Goal: Task Accomplishment & Management: Manage account settings

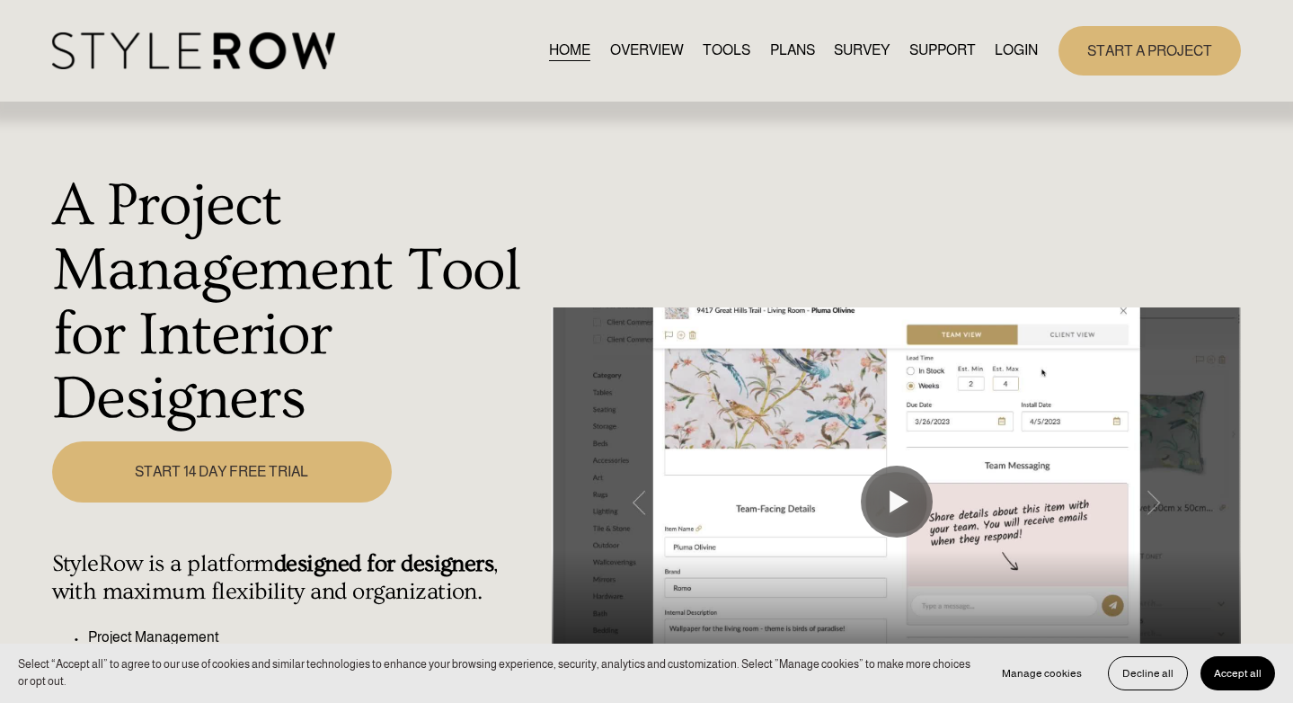
click at [1011, 40] on link "LOGIN" at bounding box center [1016, 51] width 43 height 24
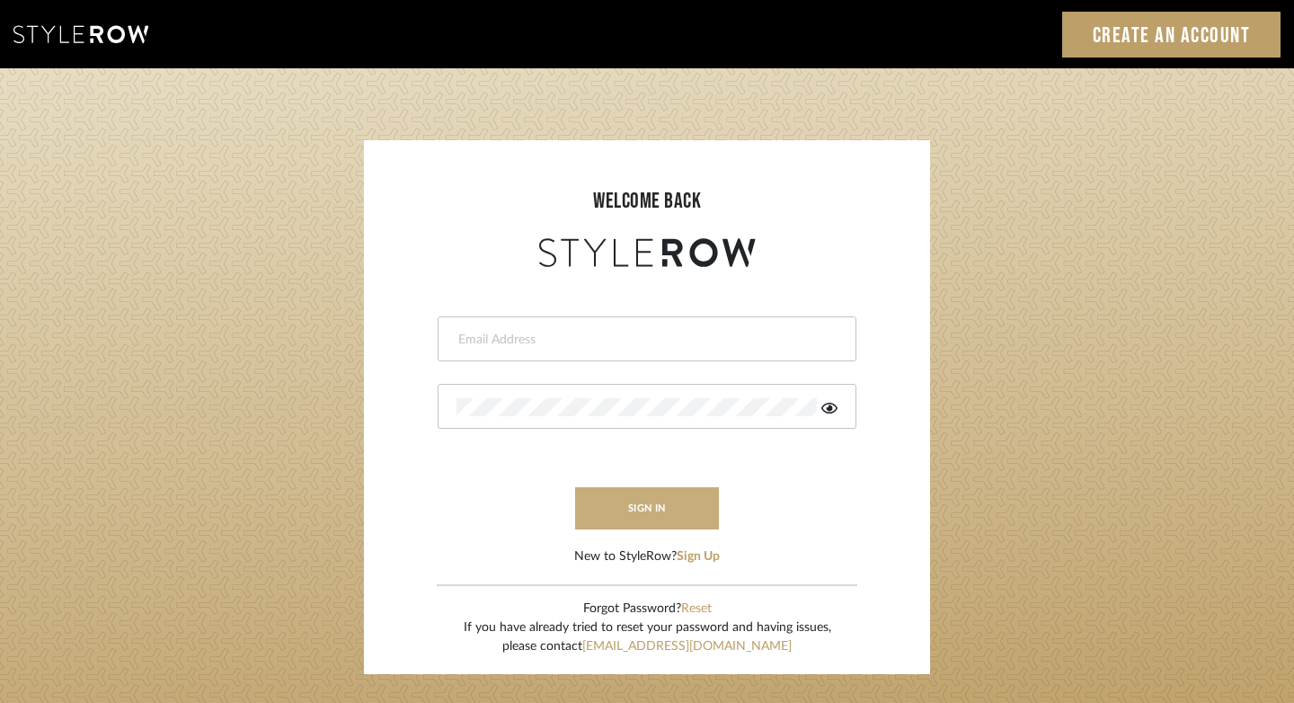
type input "[PERSON_NAME][EMAIL_ADDRESS][DOMAIN_NAME]"
click at [650, 513] on button "sign in" at bounding box center [647, 508] width 144 height 42
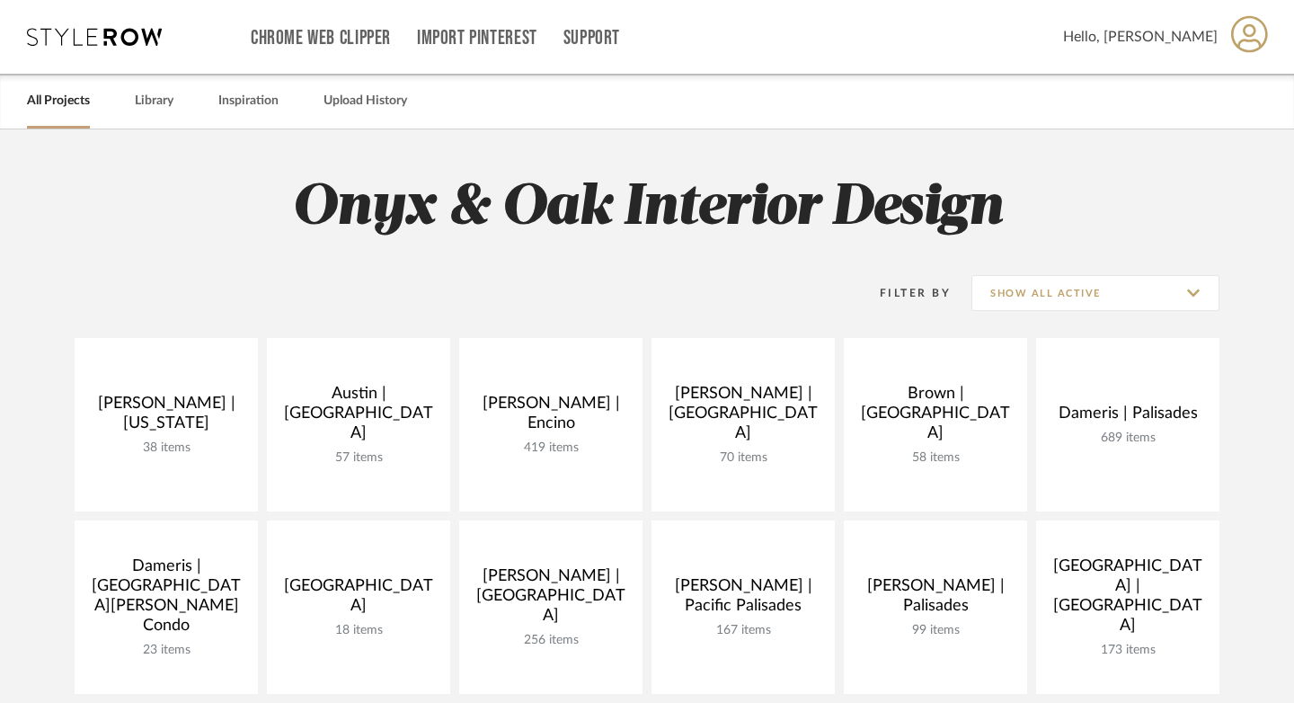
scroll to position [68, 0]
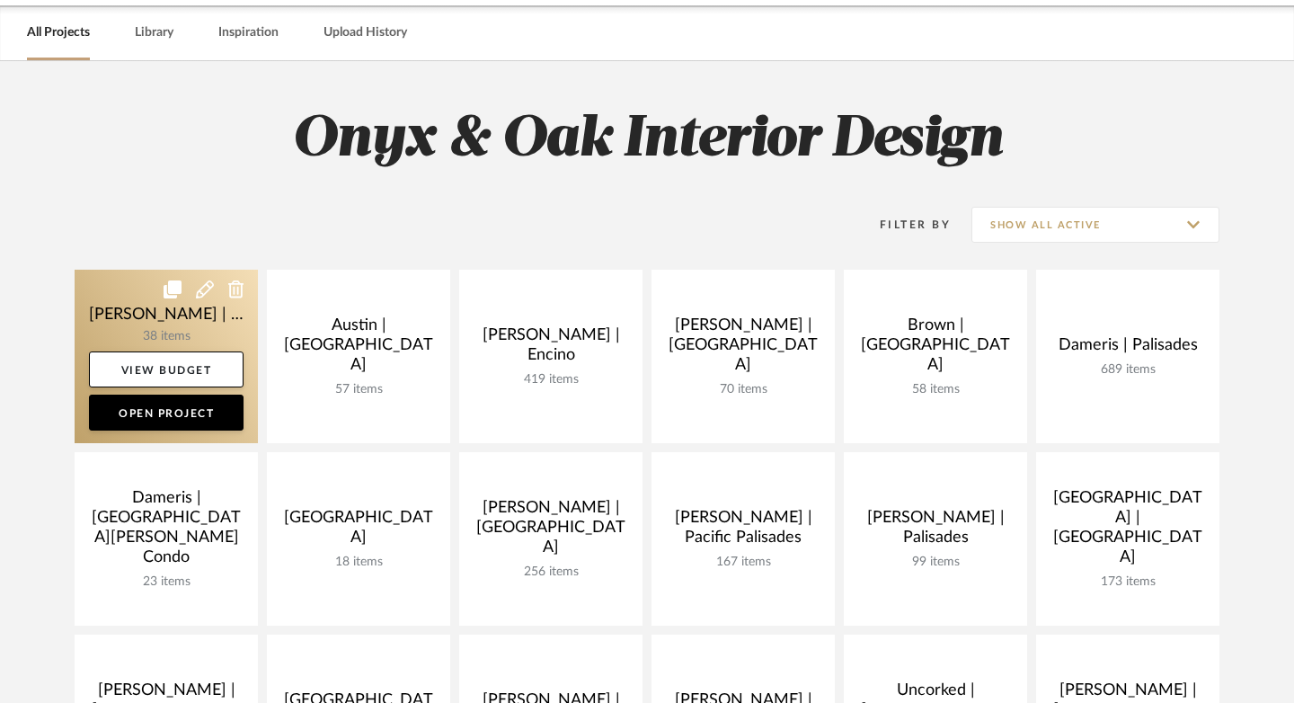
click at [182, 324] on link at bounding box center [166, 356] width 183 height 173
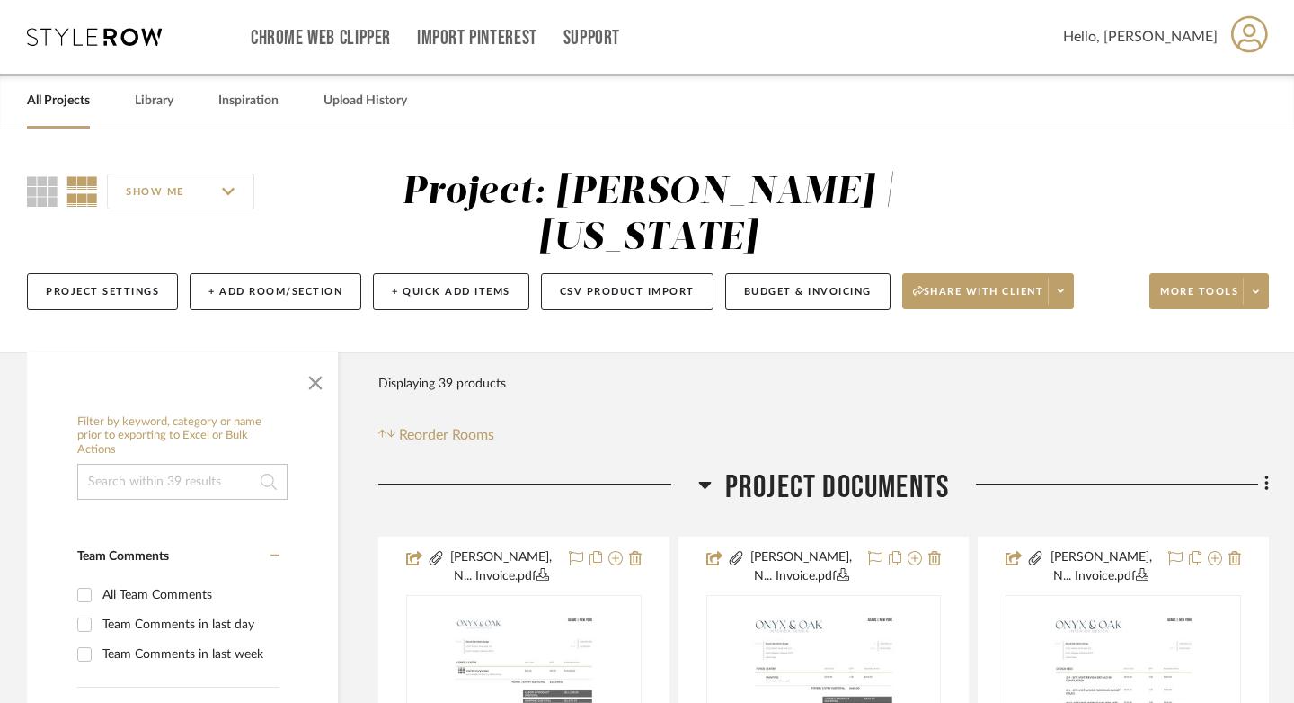
click at [707, 474] on icon at bounding box center [704, 485] width 13 height 22
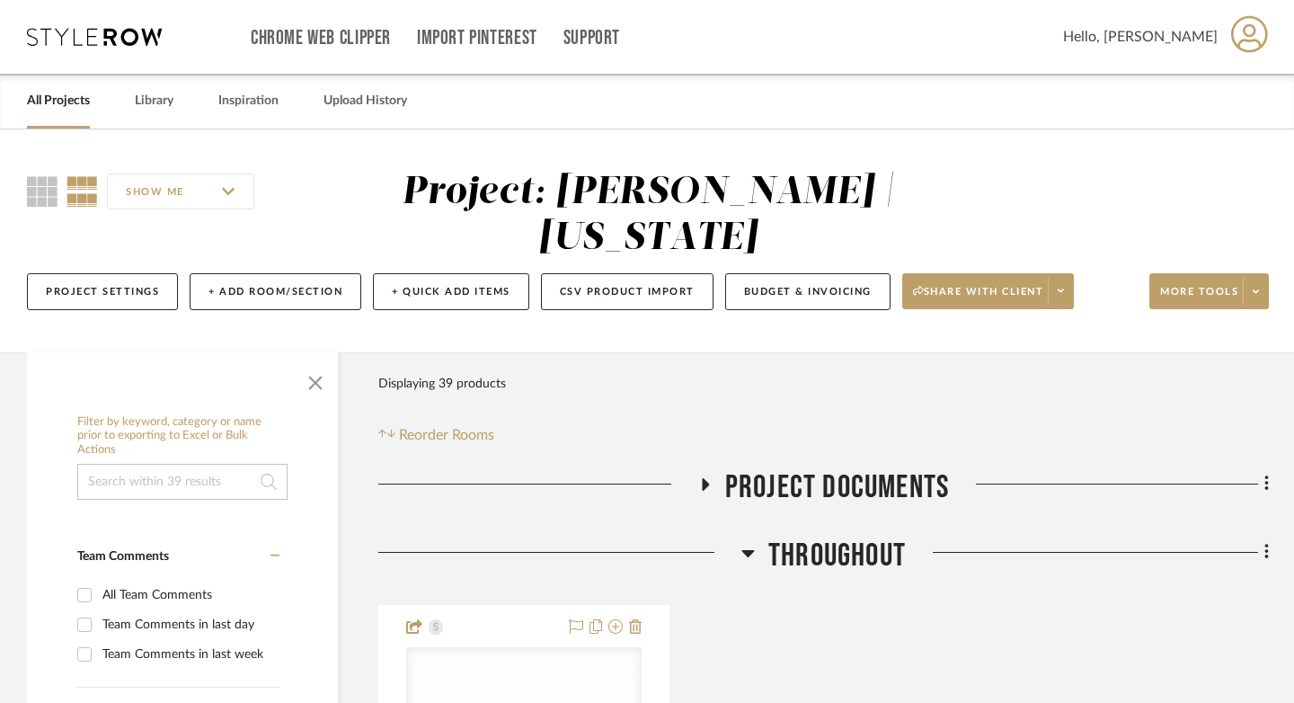
click at [749, 550] on icon at bounding box center [748, 553] width 13 height 7
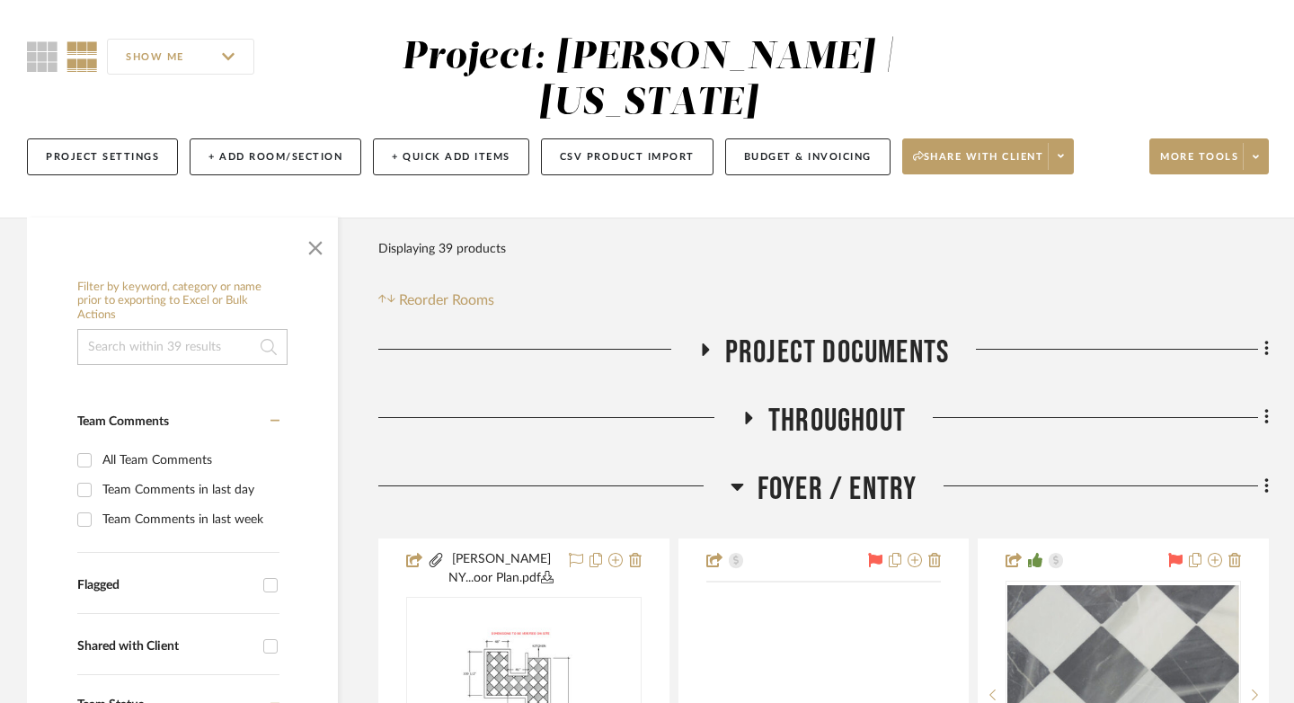
scroll to position [167, 0]
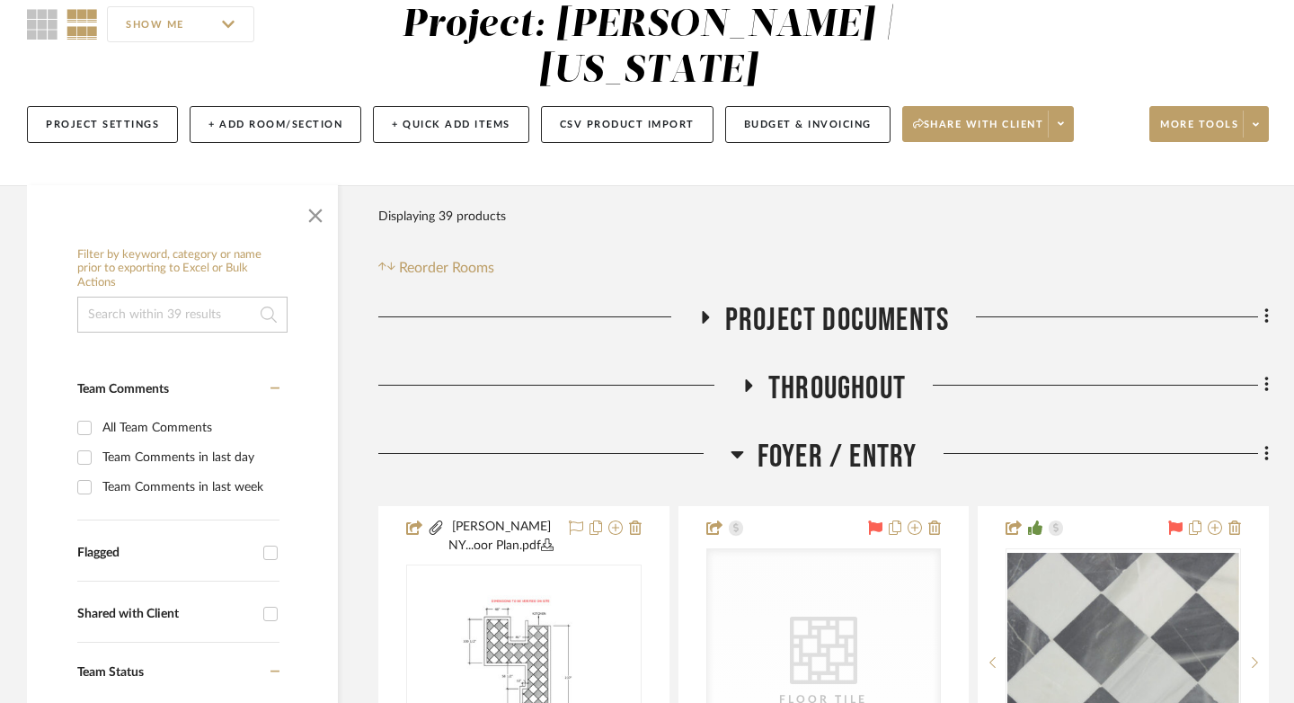
click at [735, 443] on icon at bounding box center [737, 454] width 13 height 22
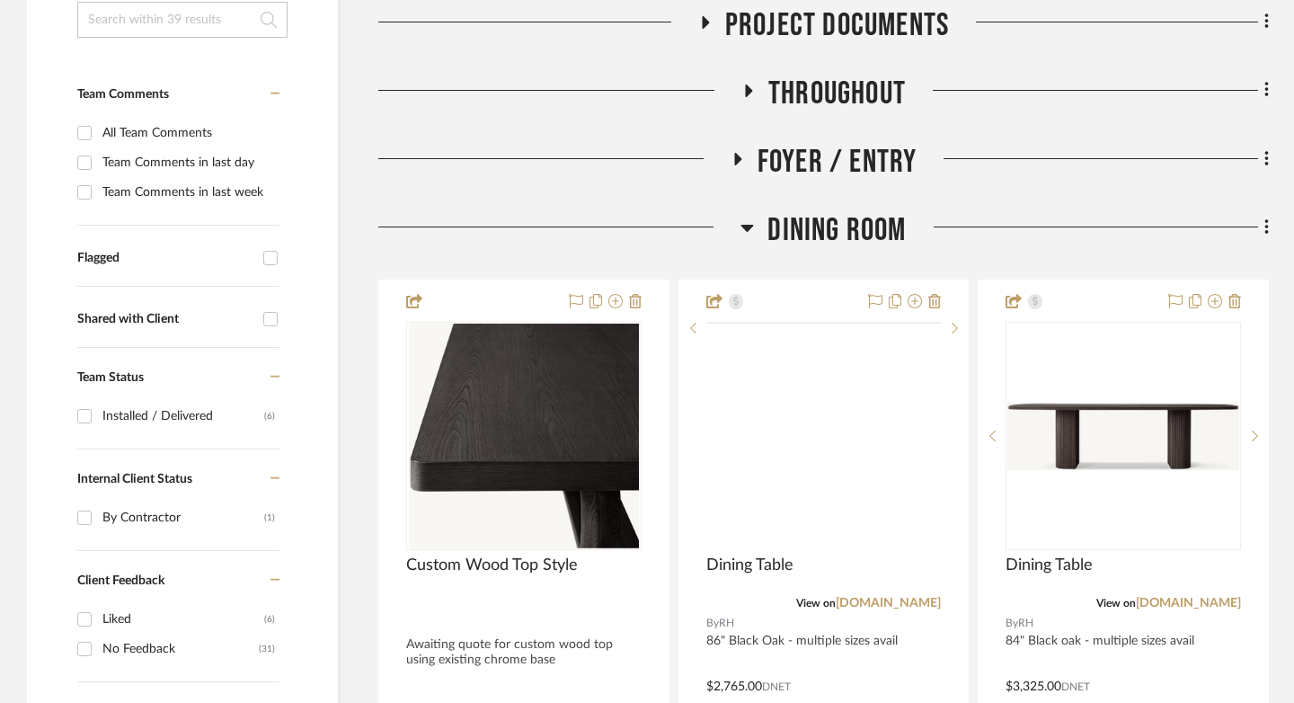
scroll to position [495, 0]
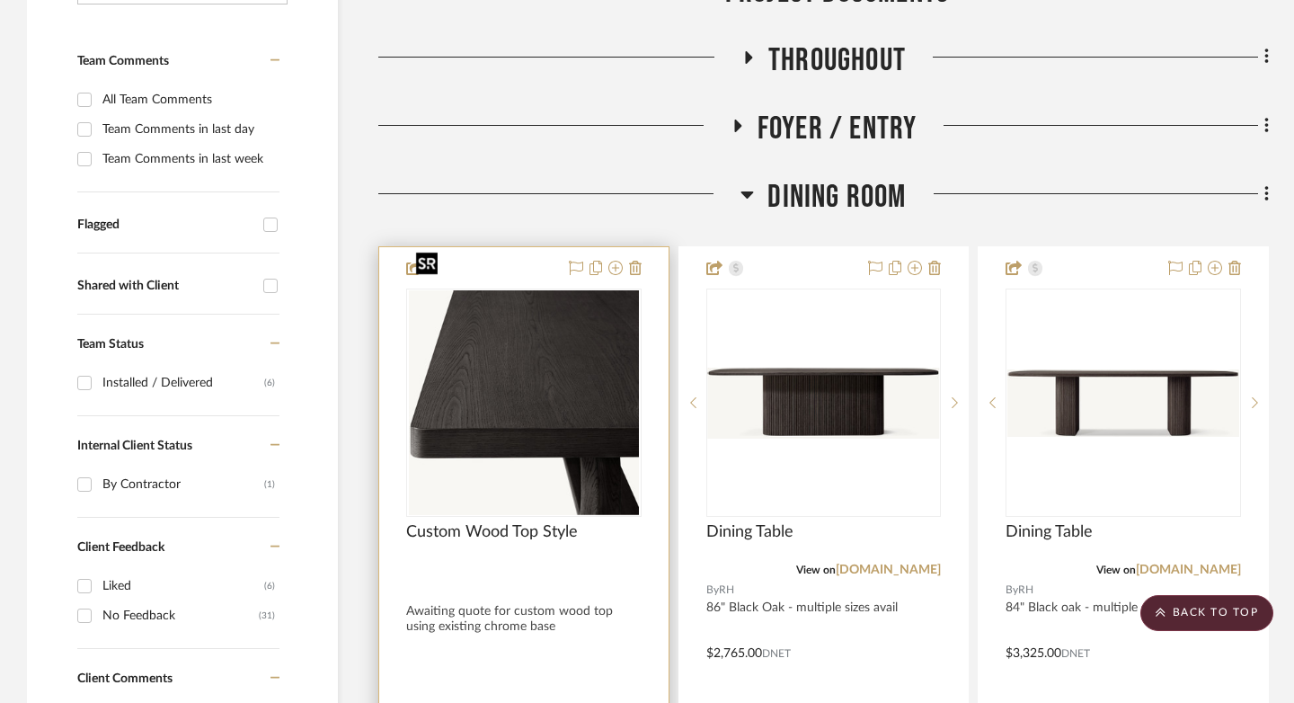
click at [577, 385] on div at bounding box center [524, 403] width 236 height 228
click at [565, 384] on img "0" at bounding box center [524, 402] width 231 height 225
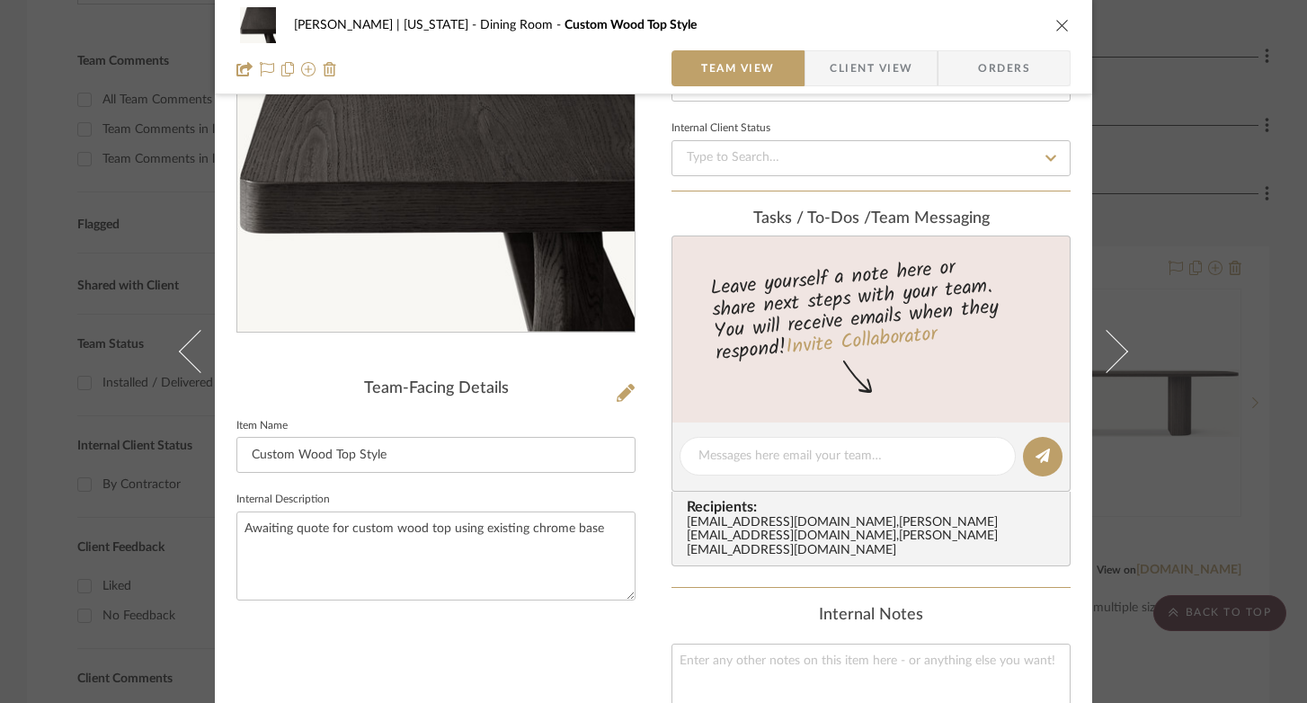
scroll to position [0, 0]
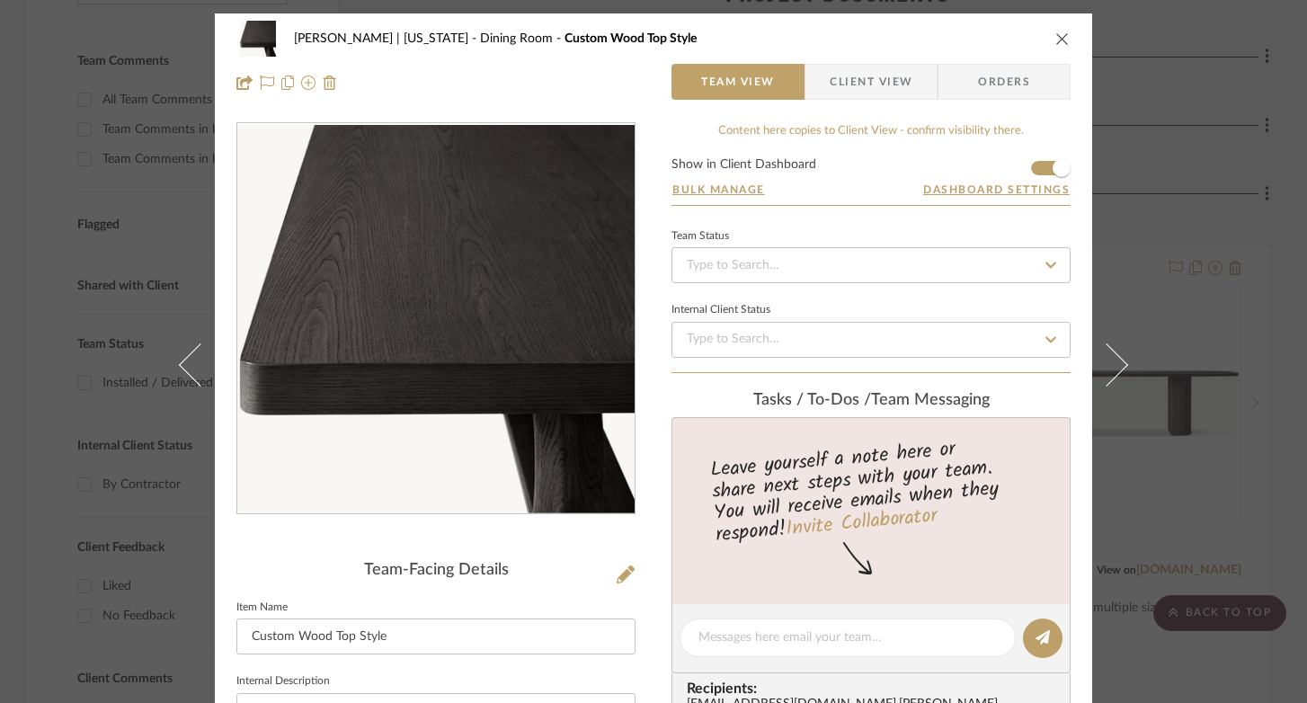
click at [1054, 29] on div "Adams | New York Dining Room Custom Wood Top Style" at bounding box center [653, 39] width 834 height 36
click at [1055, 38] on icon "close" at bounding box center [1062, 38] width 14 height 14
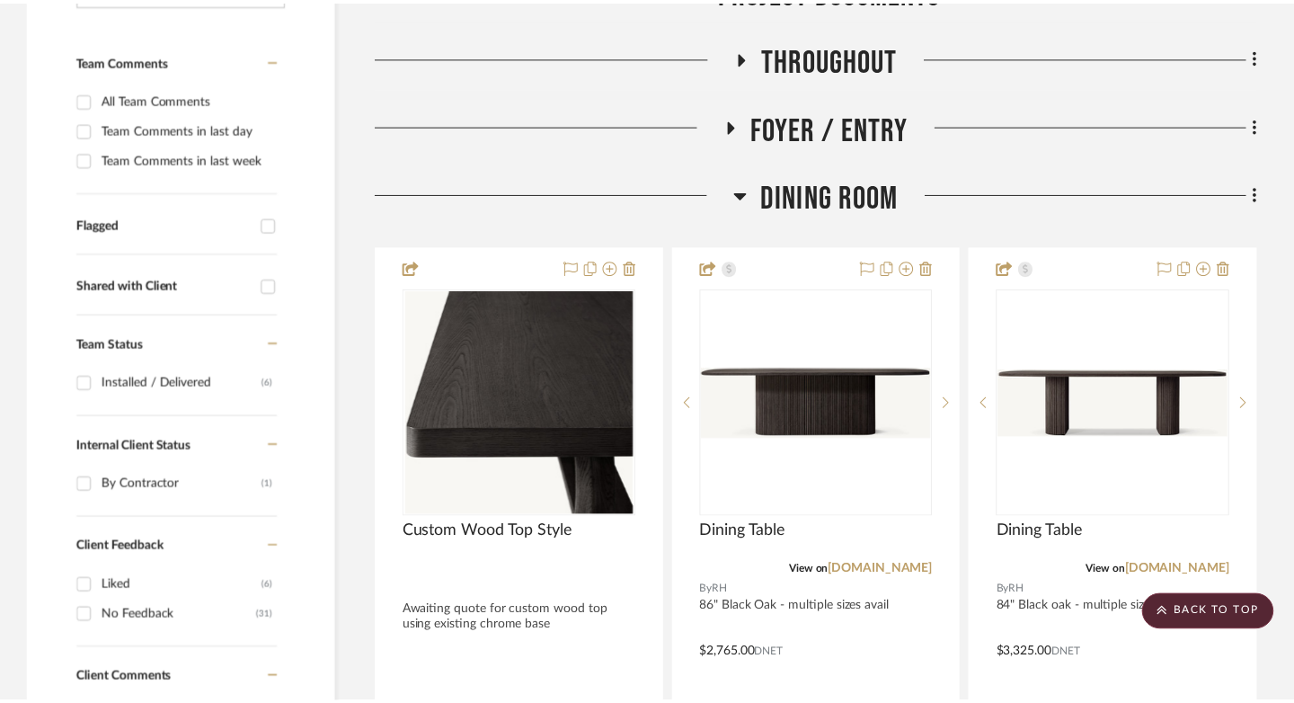
scroll to position [495, 0]
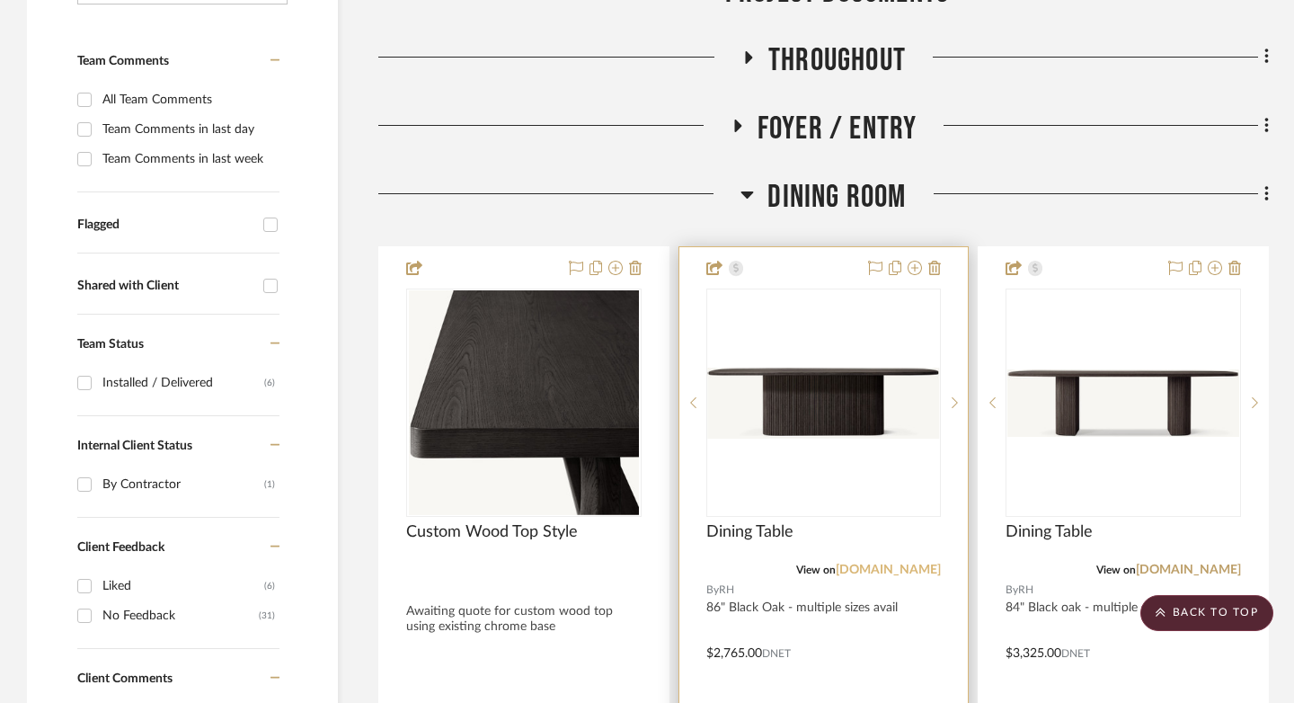
click at [912, 564] on link "rh.com" at bounding box center [888, 570] width 105 height 13
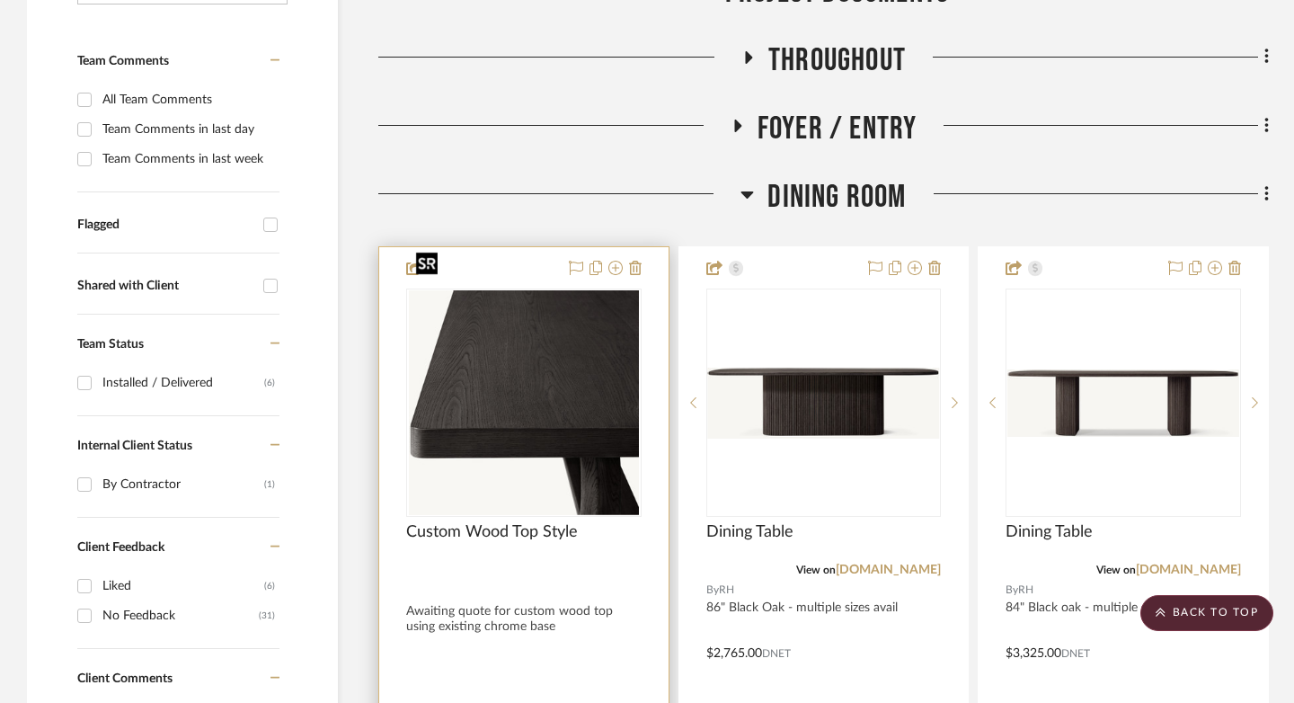
click at [492, 399] on img "0" at bounding box center [524, 402] width 231 height 225
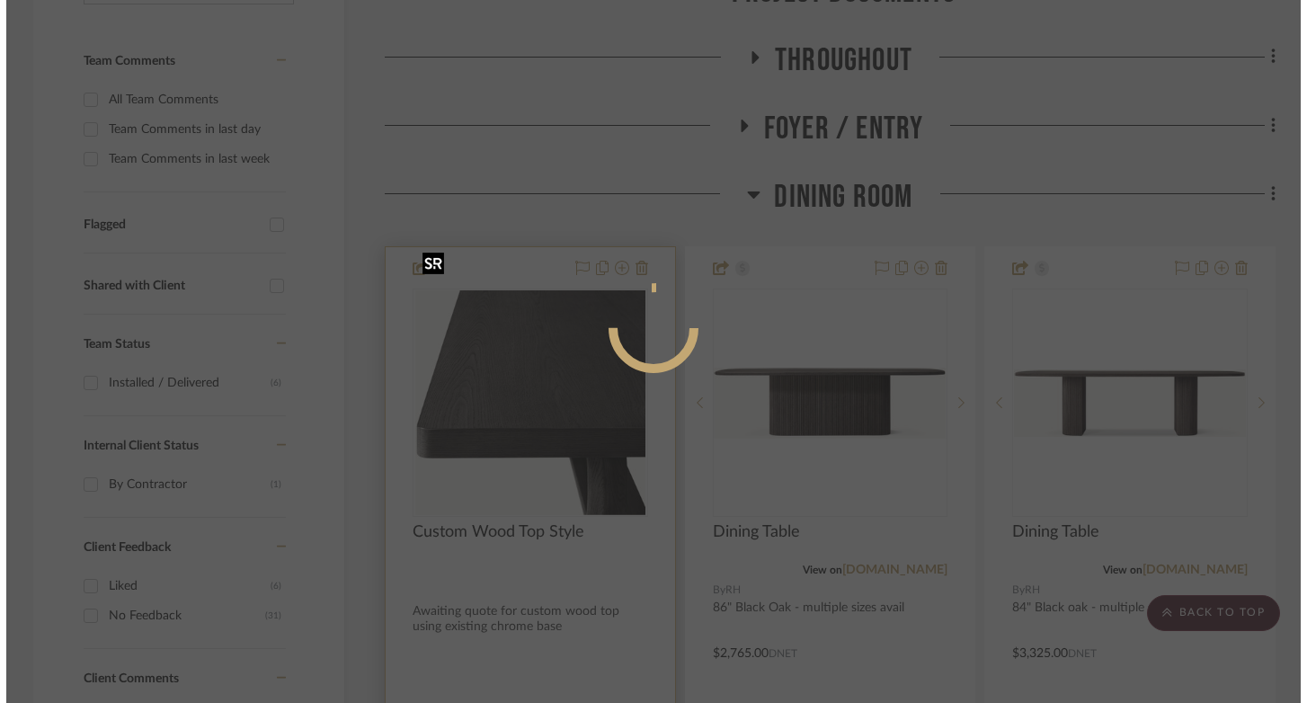
scroll to position [0, 0]
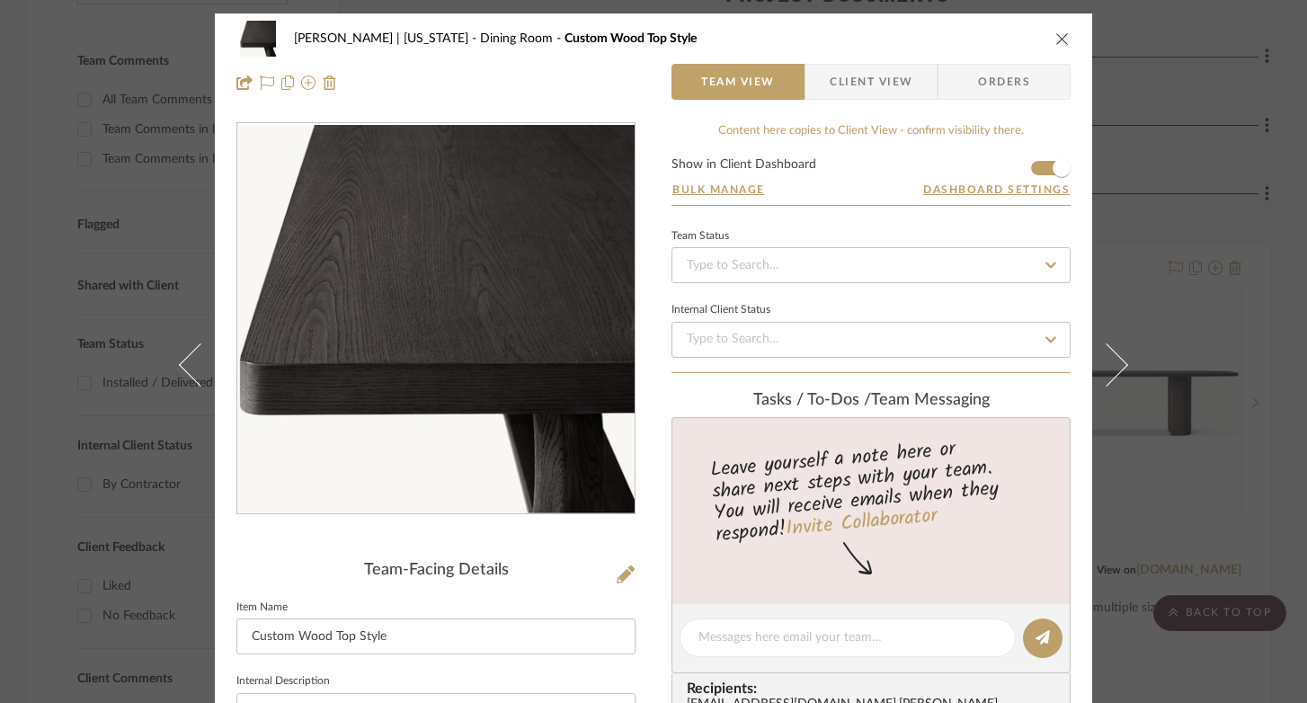
click at [1057, 37] on icon "close" at bounding box center [1062, 38] width 14 height 14
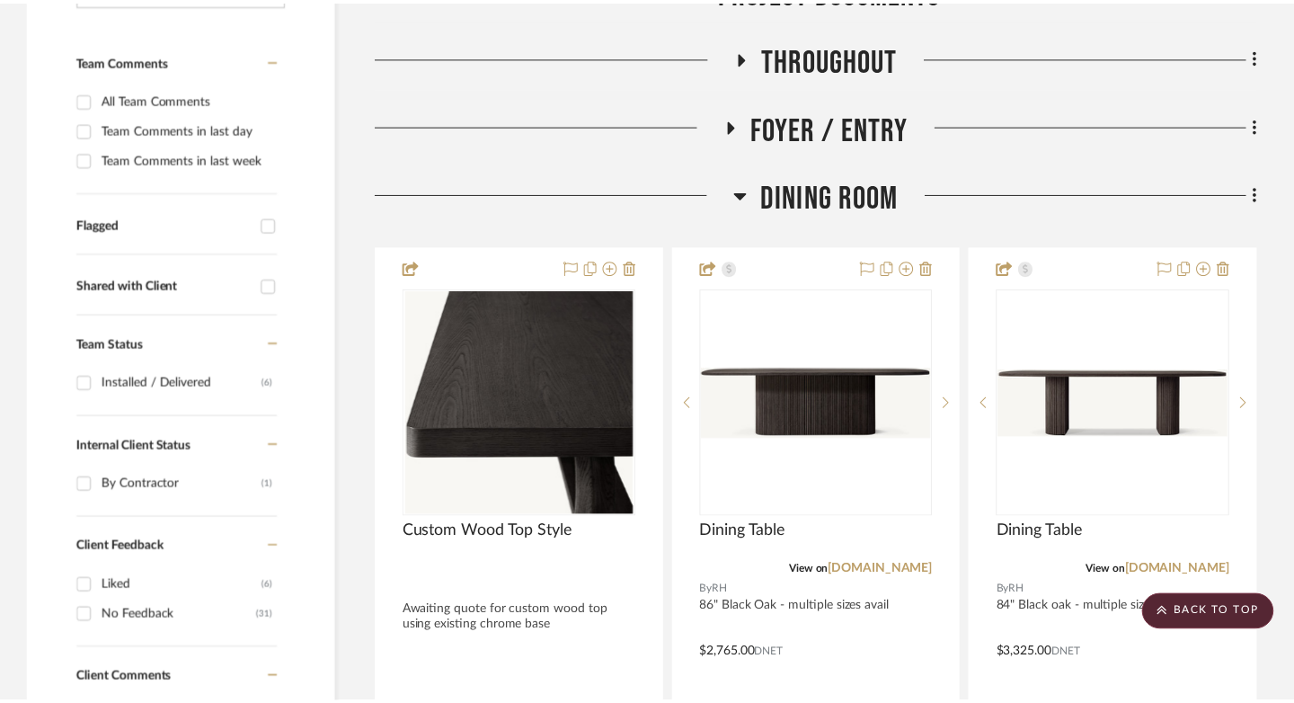
scroll to position [495, 0]
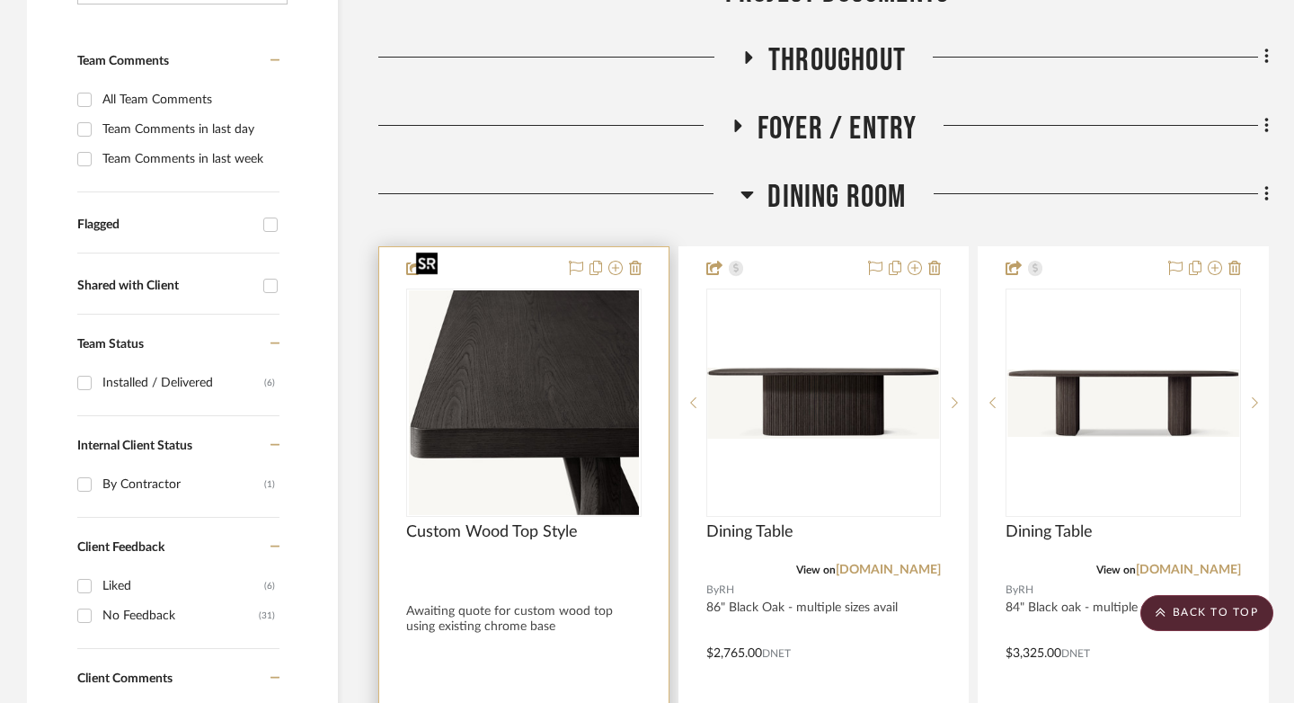
click at [581, 333] on img "0" at bounding box center [524, 402] width 231 height 225
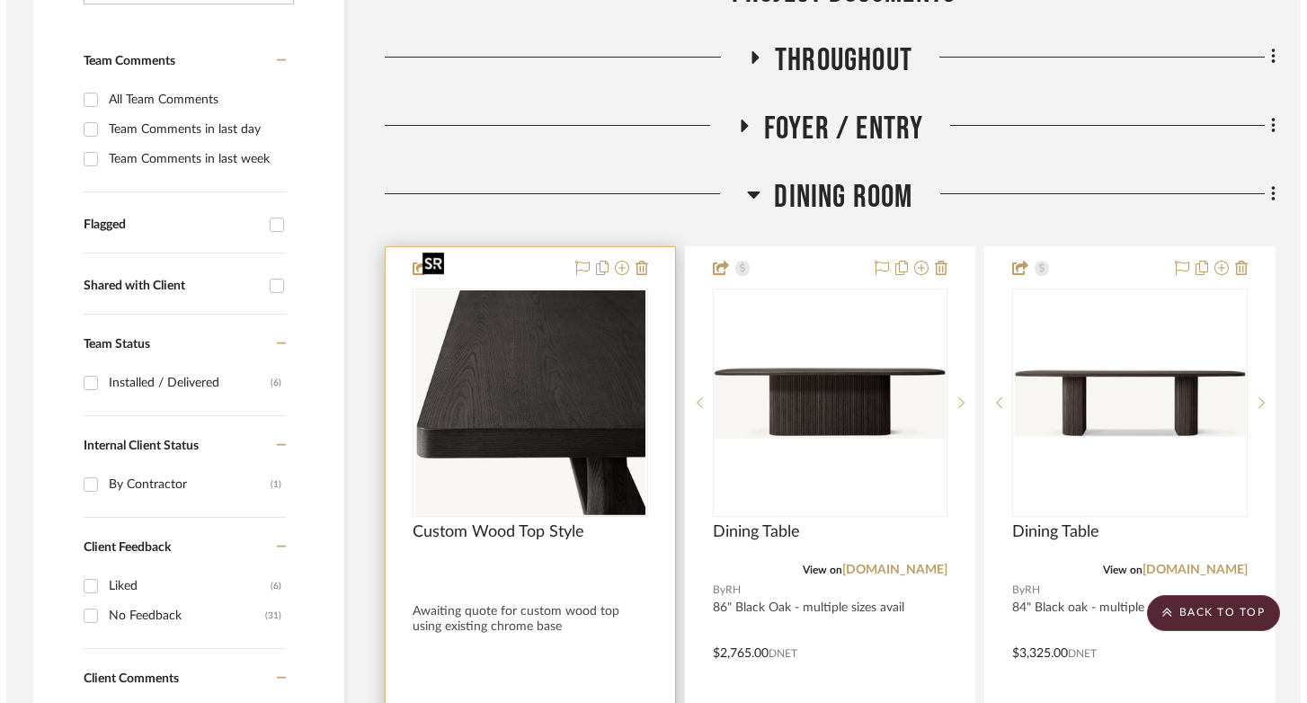
scroll to position [0, 0]
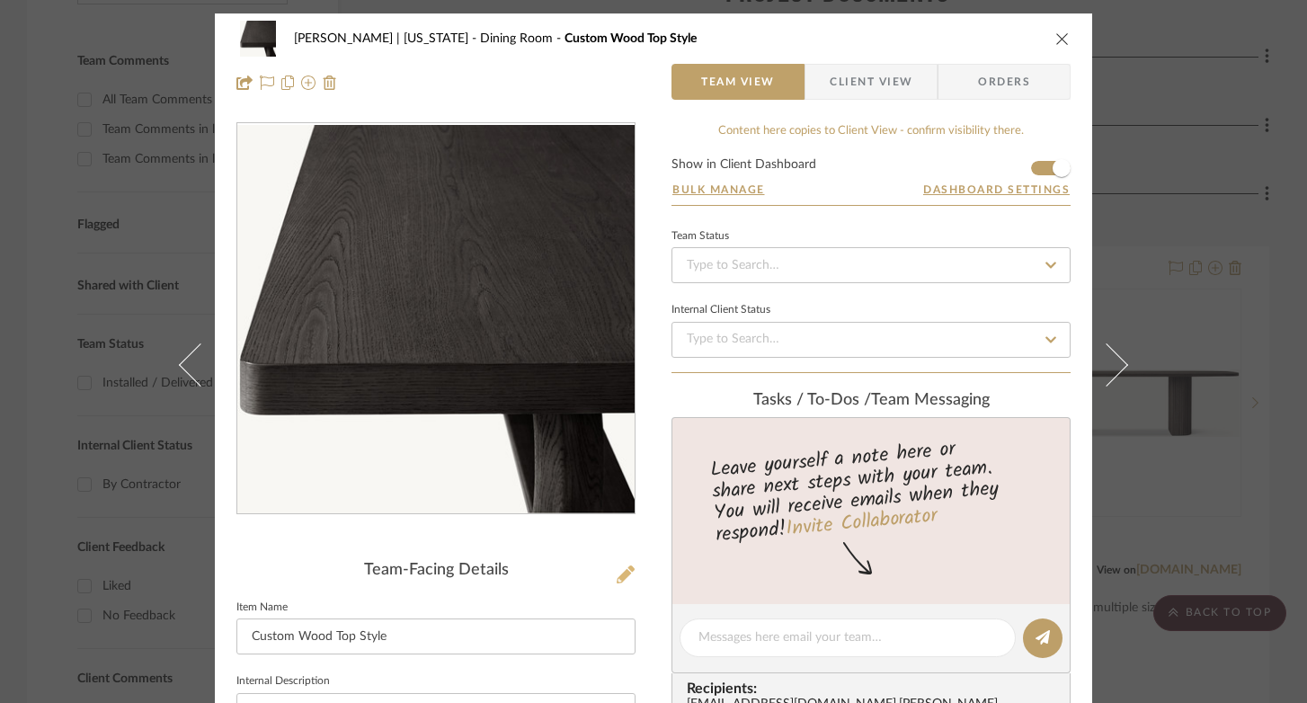
click at [618, 578] on icon at bounding box center [626, 574] width 18 height 18
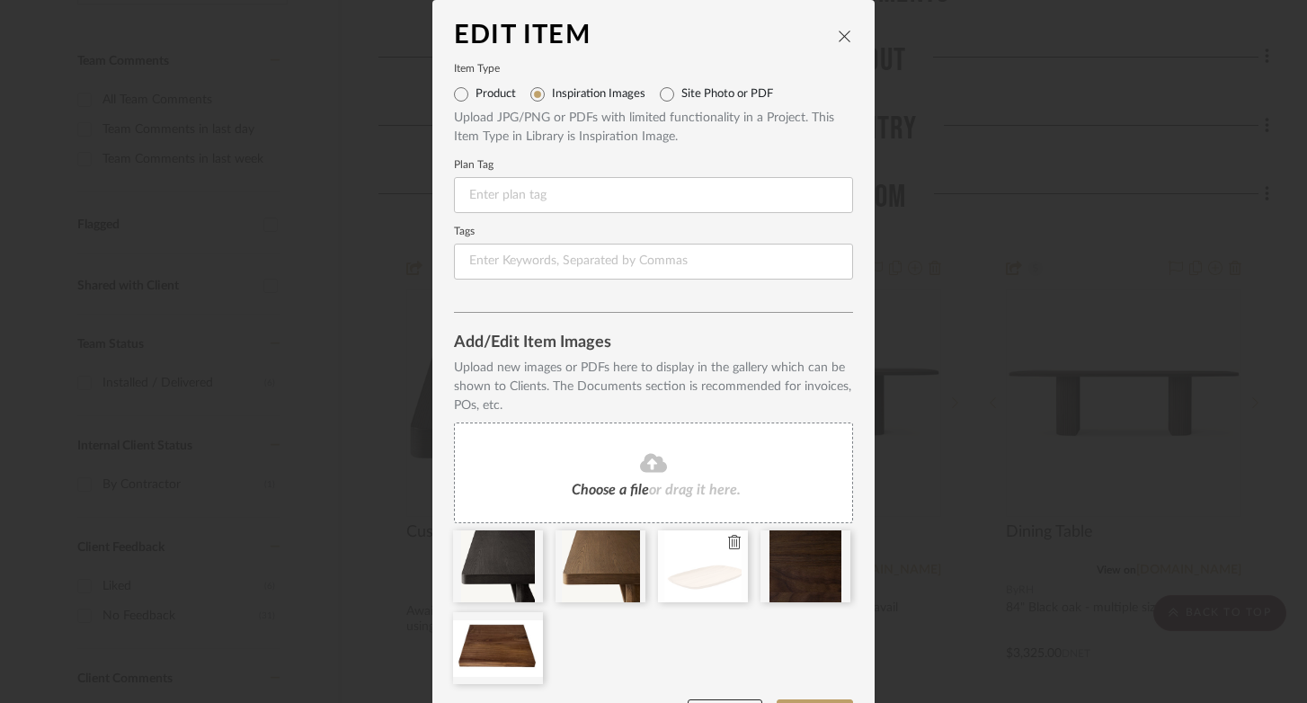
click at [731, 543] on icon at bounding box center [734, 542] width 13 height 14
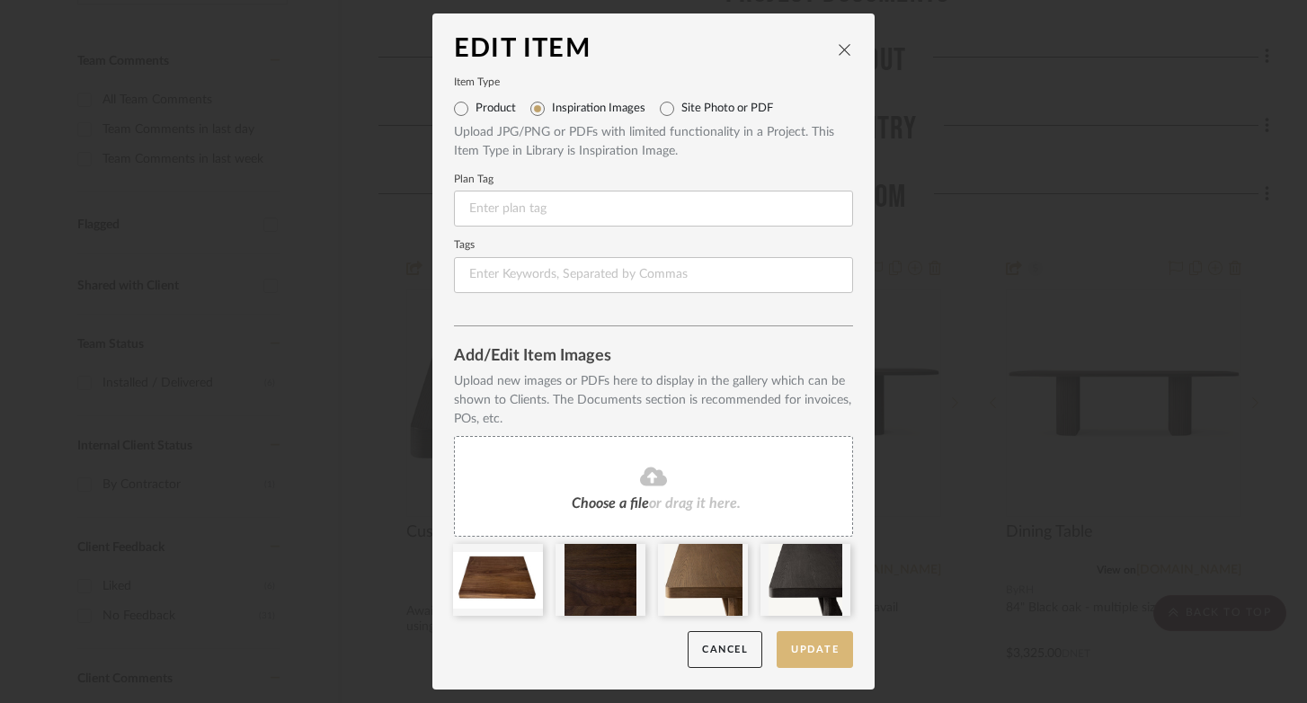
click at [820, 654] on button "Update" at bounding box center [815, 649] width 76 height 37
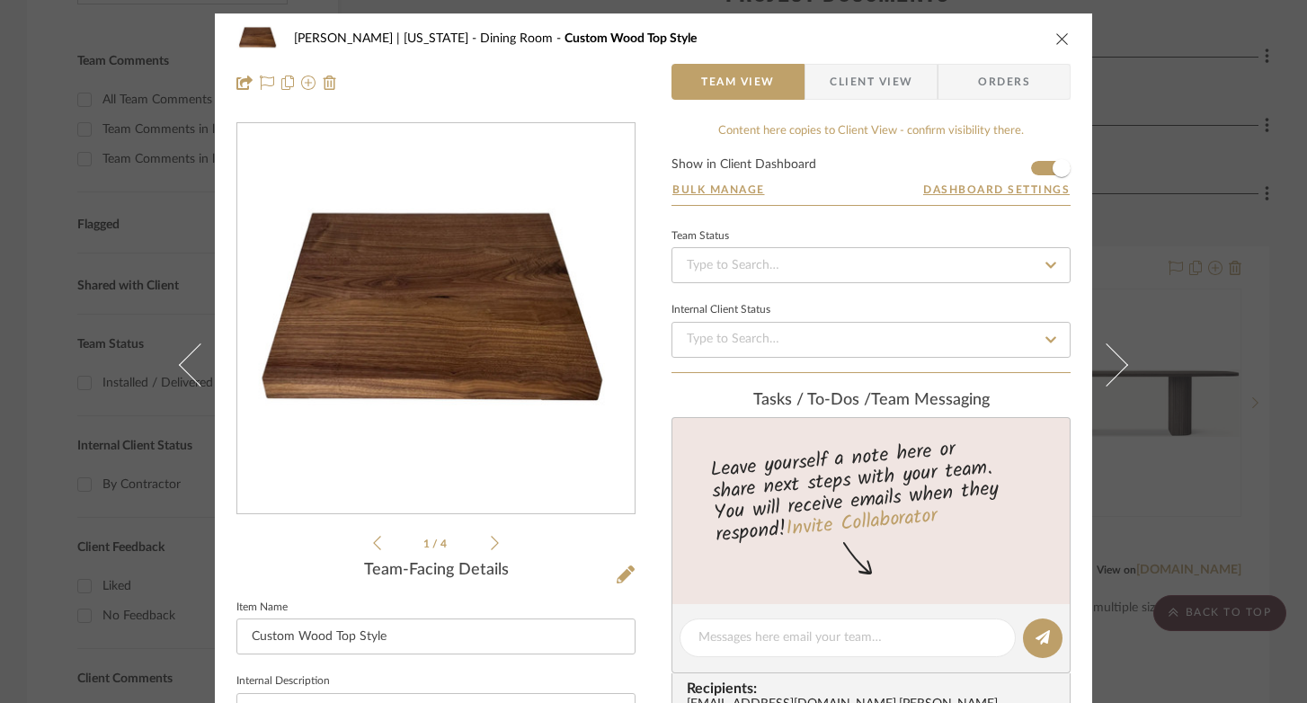
click at [1055, 37] on icon "close" at bounding box center [1062, 38] width 14 height 14
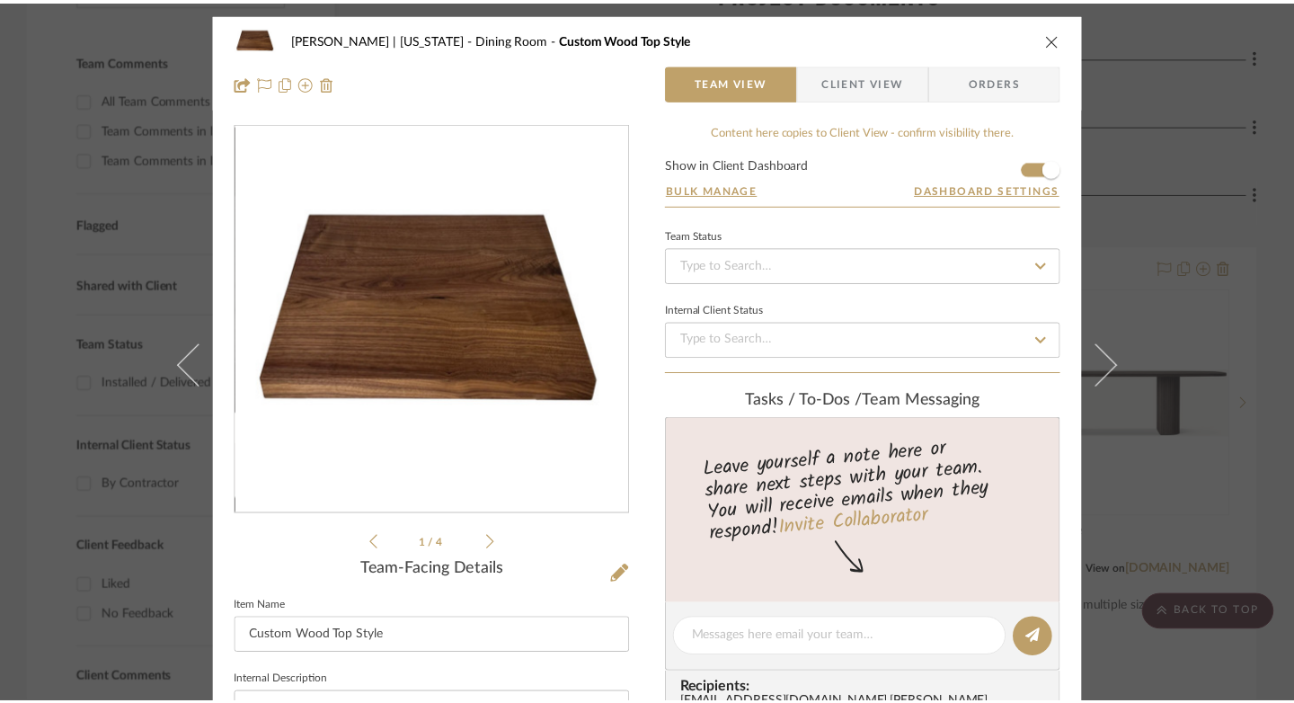
scroll to position [495, 0]
